Goal: Information Seeking & Learning: Check status

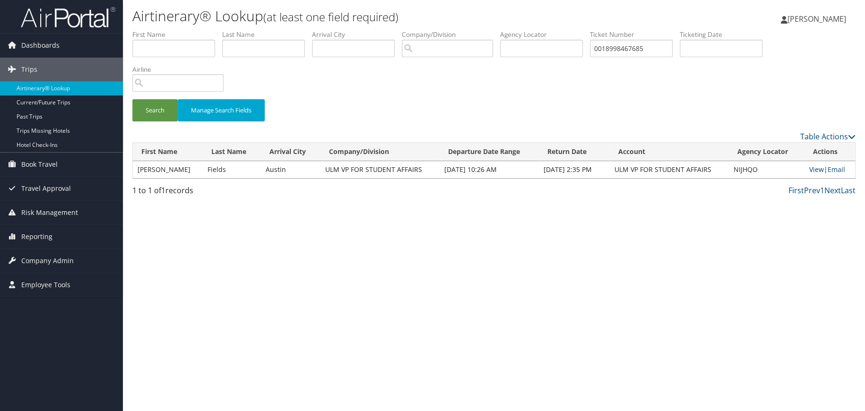
click at [813, 170] on link "View" at bounding box center [816, 169] width 15 height 9
click at [784, 88] on div "Search Manage Search Fields" at bounding box center [493, 80] width 737 height 101
click at [172, 233] on div "Airtinerary® Lookup (at least one field required) Kelley Kokes Kelley Kokes My …" at bounding box center [494, 205] width 742 height 411
click at [28, 71] on span "Trips" at bounding box center [29, 70] width 16 height 24
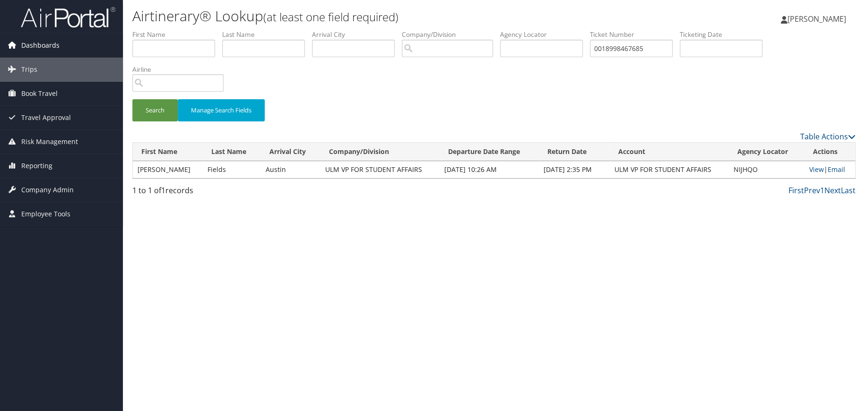
click at [38, 46] on span "Dashboards" at bounding box center [40, 46] width 38 height 24
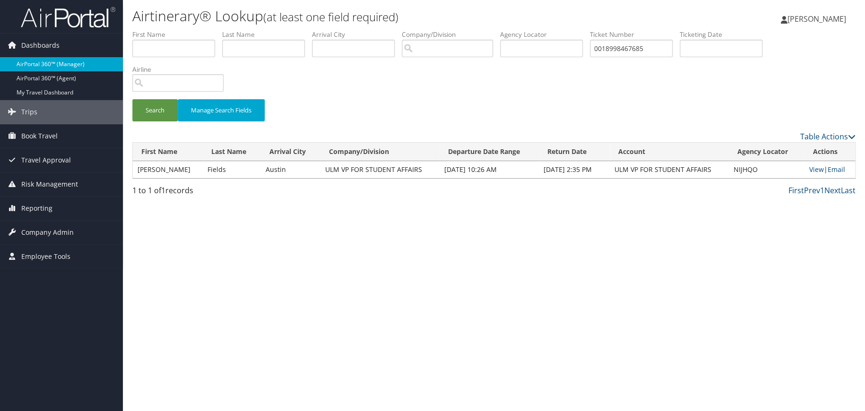
click at [40, 60] on link "AirPortal 360™ (Manager)" at bounding box center [61, 64] width 123 height 14
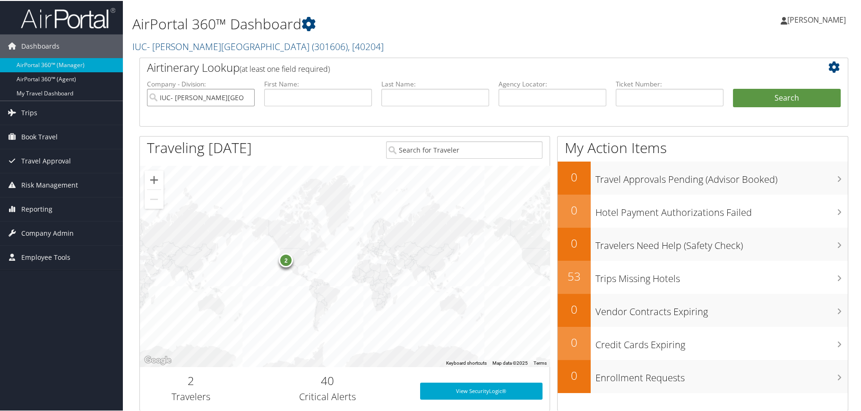
click at [246, 96] on input "IUC- [PERSON_NAME][GEOGRAPHIC_DATA]" at bounding box center [201, 96] width 108 height 17
click at [643, 94] on input "text" at bounding box center [670, 96] width 108 height 17
click at [644, 94] on input "text" at bounding box center [670, 96] width 108 height 17
click at [70, 78] on link "AirPortal 360™ (Agent)" at bounding box center [61, 78] width 123 height 14
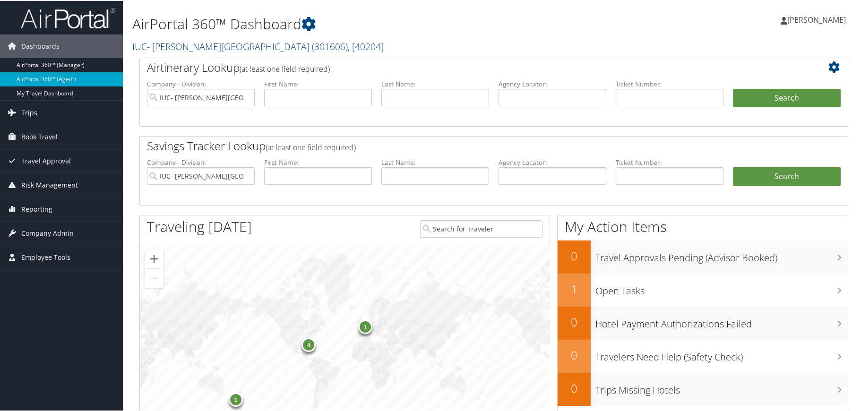
click at [23, 110] on span "Trips" at bounding box center [29, 112] width 16 height 24
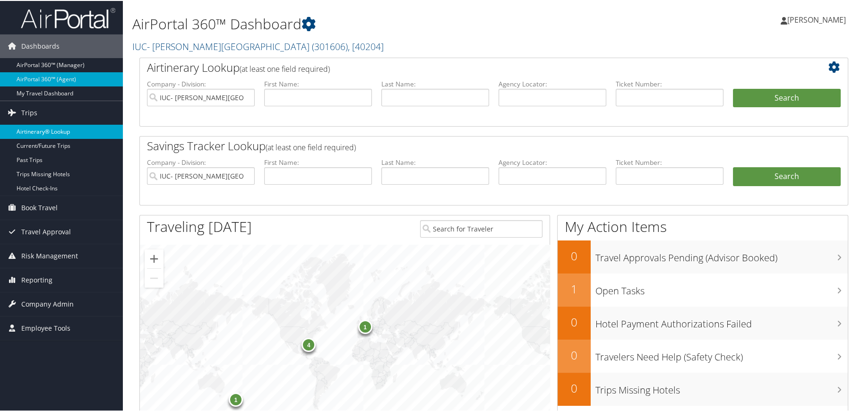
click at [37, 127] on link "Airtinerary® Lookup" at bounding box center [61, 131] width 123 height 14
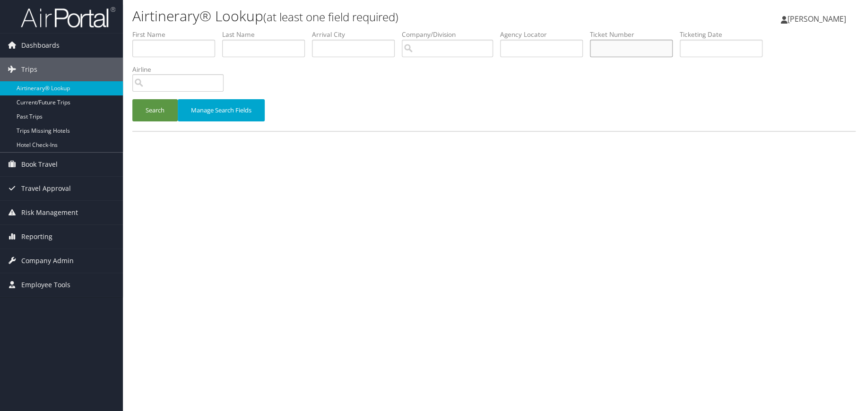
click at [639, 48] on input "text" at bounding box center [631, 48] width 83 height 17
type input "0018998467685"
click at [147, 106] on button "Search" at bounding box center [154, 110] width 45 height 22
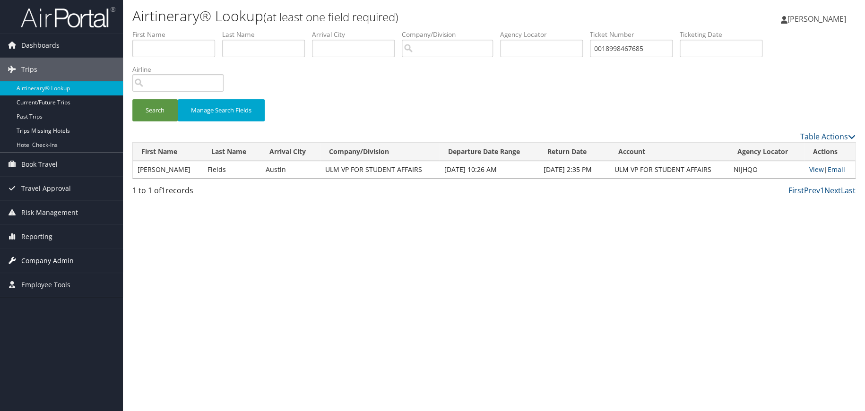
click at [45, 257] on span "Company Admin" at bounding box center [47, 261] width 52 height 24
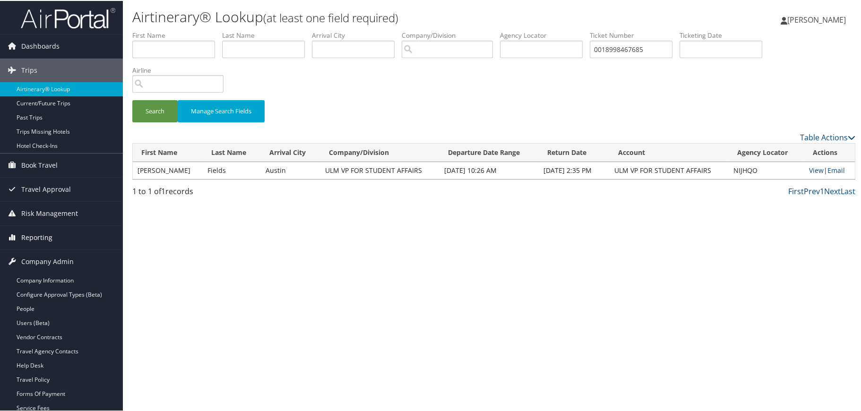
click at [38, 233] on span "Reporting" at bounding box center [36, 237] width 31 height 24
drag, startPoint x: 669, startPoint y: 49, endPoint x: 609, endPoint y: 47, distance: 60.0
click at [609, 47] on input "0018998467685" at bounding box center [631, 48] width 83 height 17
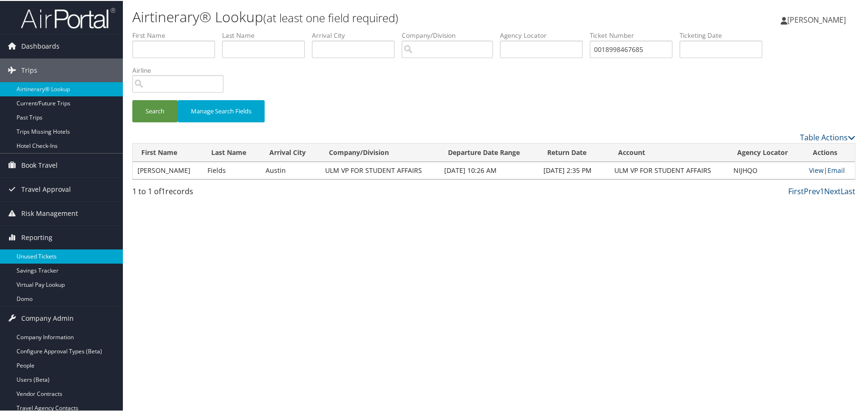
click at [37, 251] on link "Unused Tickets" at bounding box center [61, 256] width 123 height 14
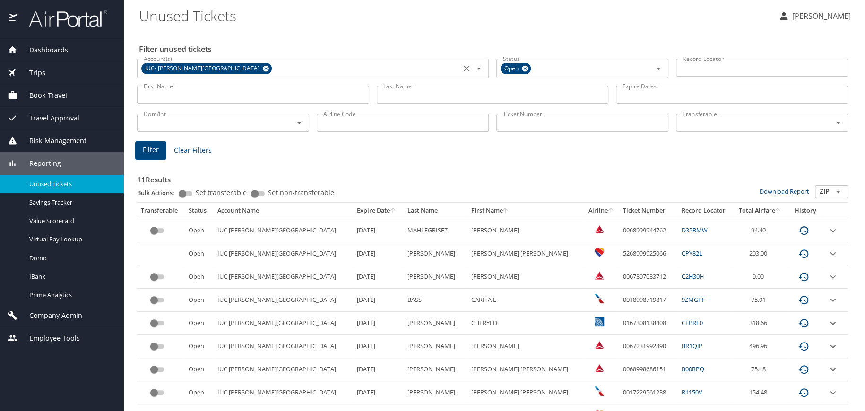
click at [262, 69] on icon at bounding box center [265, 68] width 7 height 10
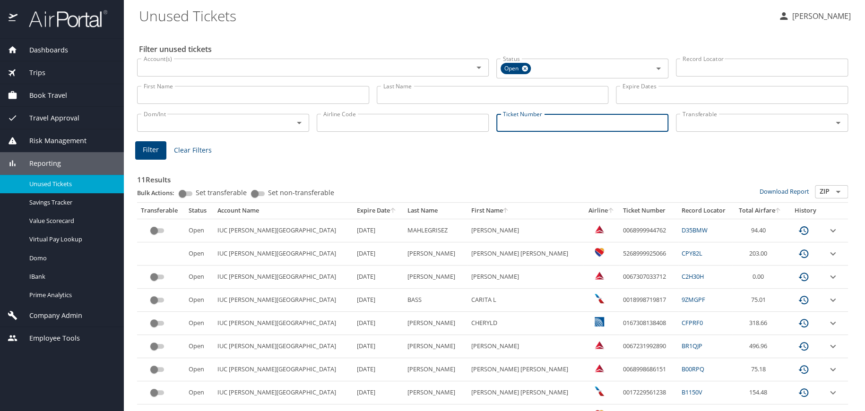
paste input "0018998467685"
type input "0018998467685"
click at [142, 149] on button "Filter" at bounding box center [150, 149] width 31 height 18
